Goal: Find specific page/section: Find specific page/section

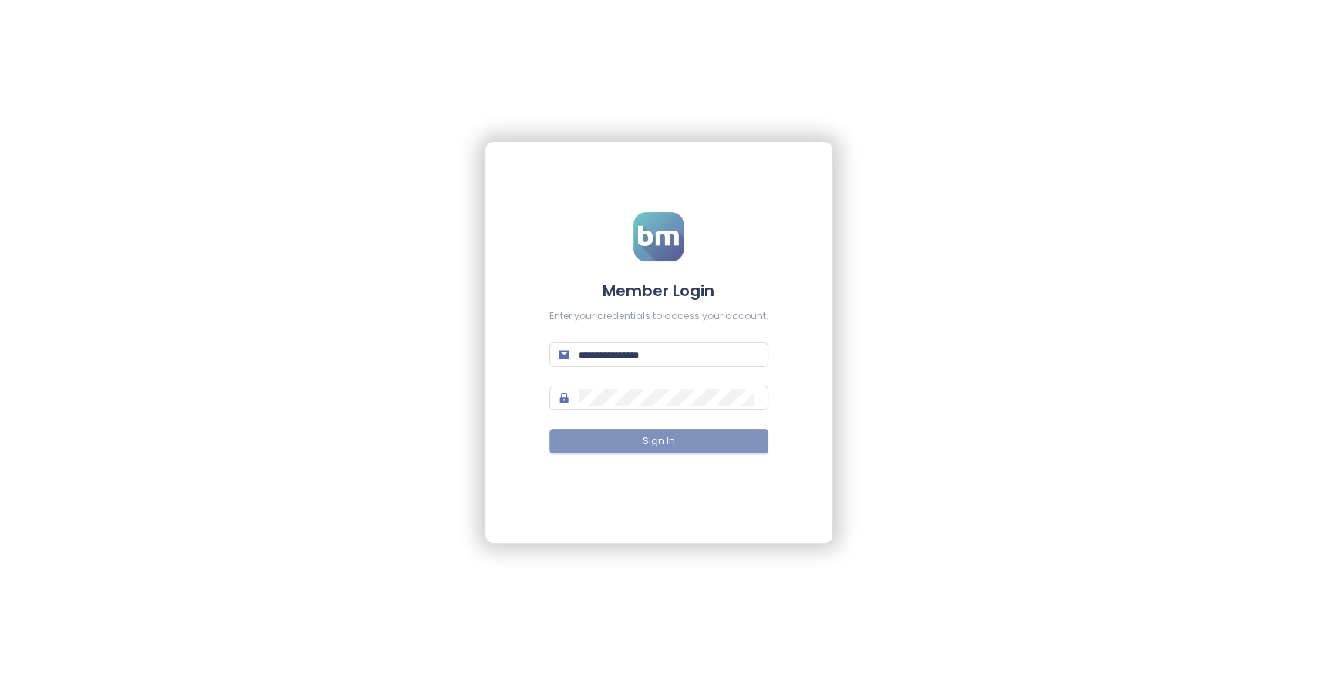
type input "**********"
click at [667, 442] on span "Sign In" at bounding box center [659, 441] width 32 height 15
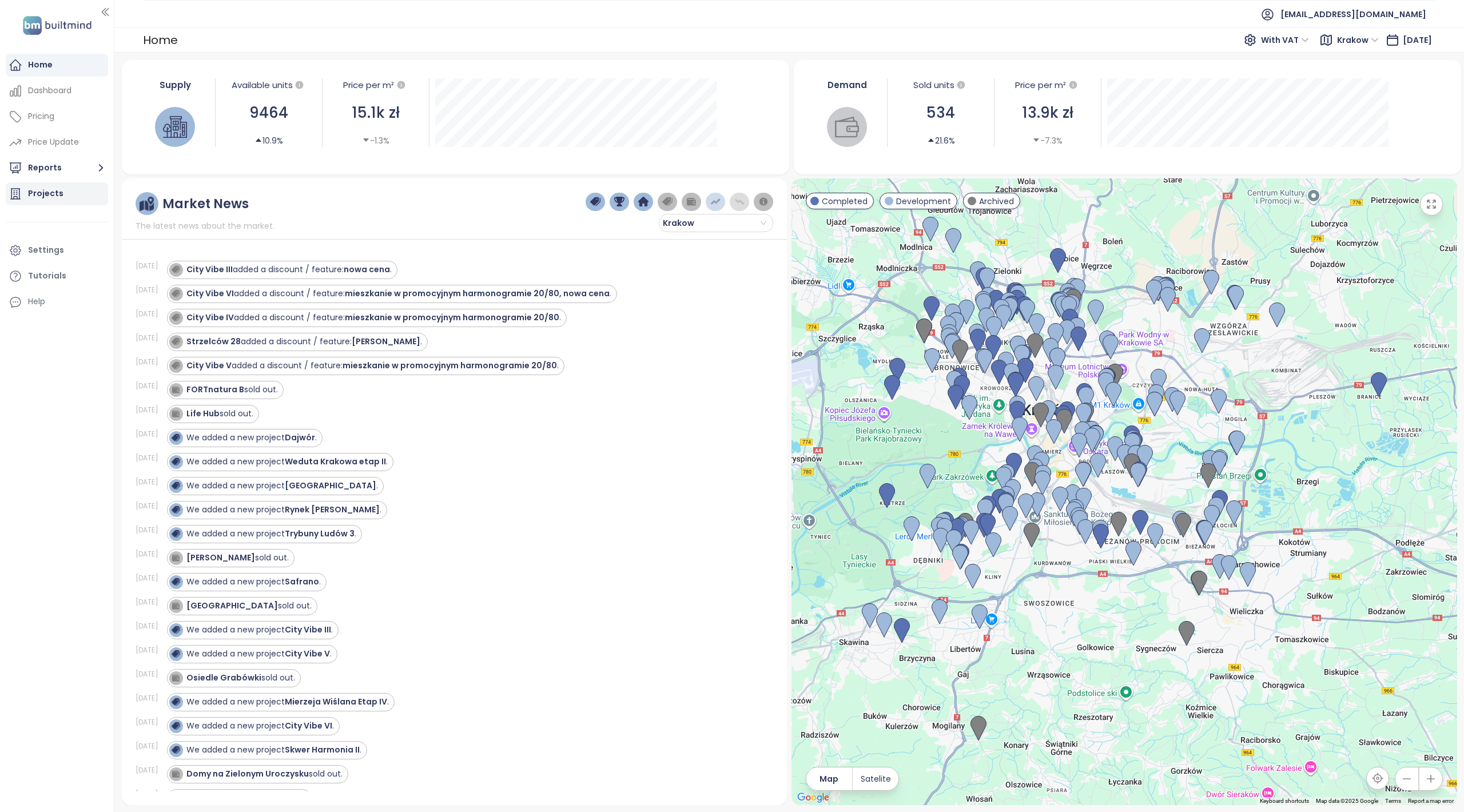
click at [49, 193] on div "Projects" at bounding box center [46, 193] width 36 height 14
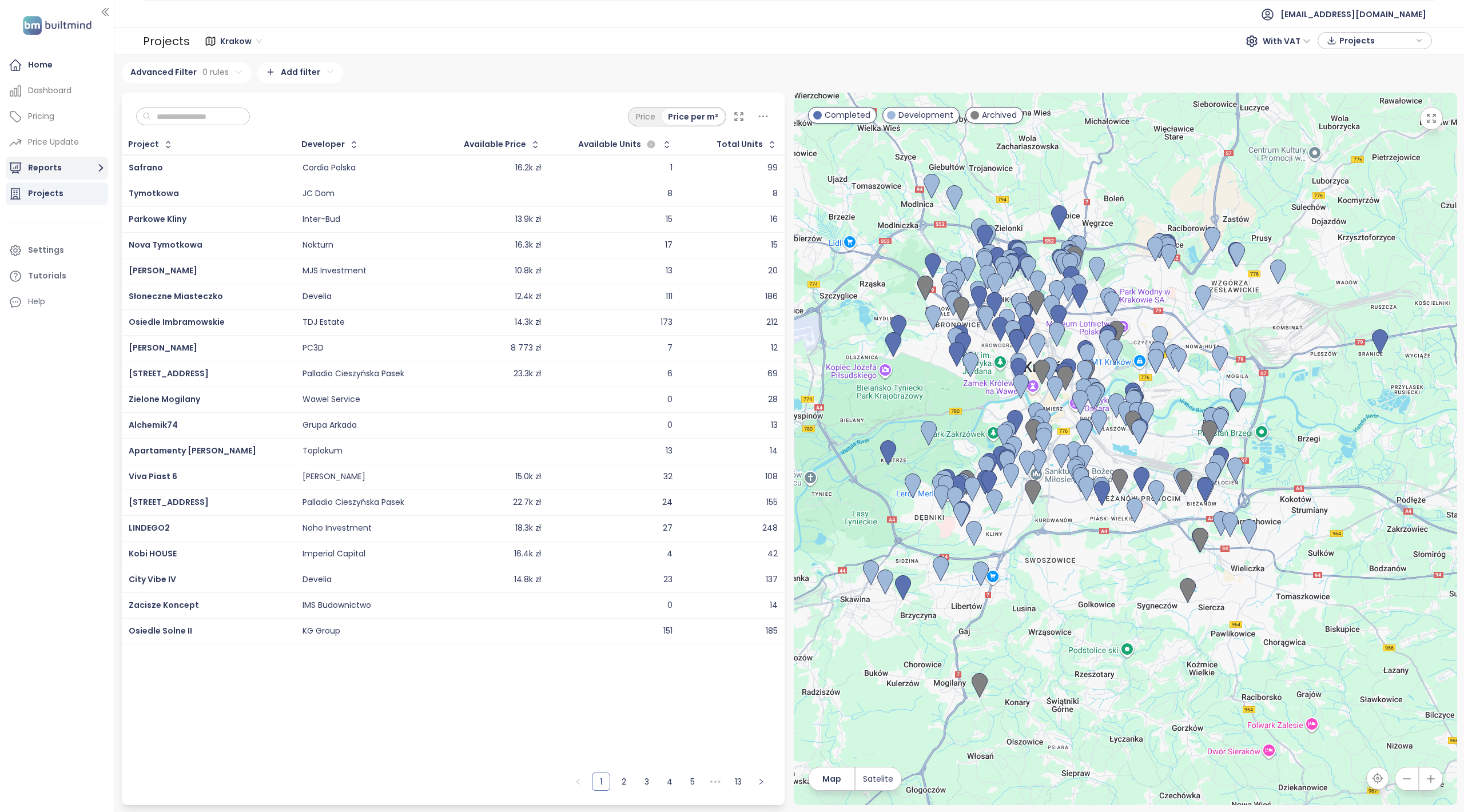
click at [69, 163] on button "Reports" at bounding box center [57, 167] width 102 height 23
click at [67, 254] on div "[PERSON_NAME]" at bounding box center [59, 258] width 91 height 19
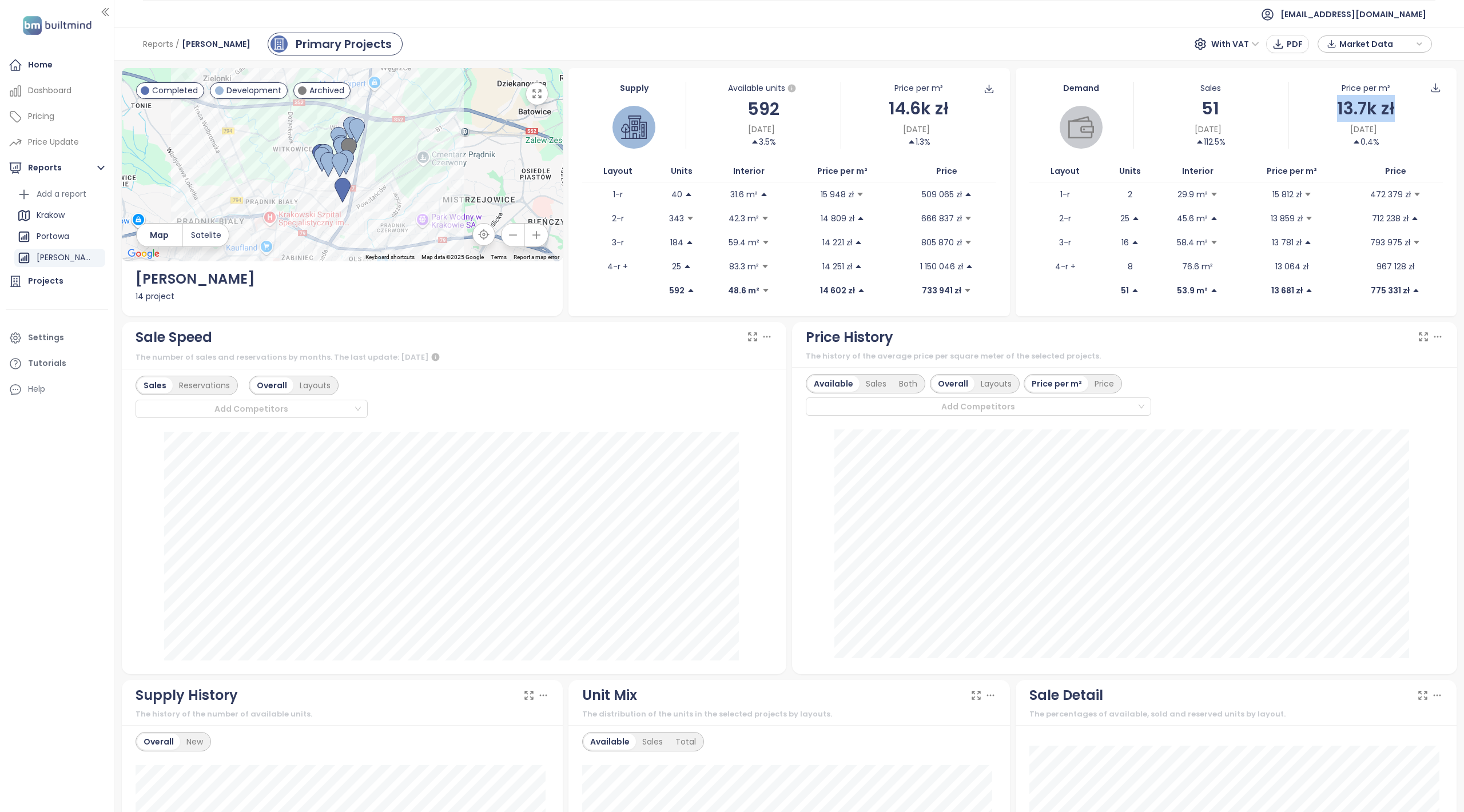
drag, startPoint x: 1329, startPoint y: 109, endPoint x: 1387, endPoint y: 108, distance: 58.0
click at [976, 107] on div "13.7k zł" at bounding box center [1365, 108] width 154 height 27
click at [976, 108] on div "13.7k zł" at bounding box center [1365, 108] width 154 height 27
